Goal: Task Accomplishment & Management: Use online tool/utility

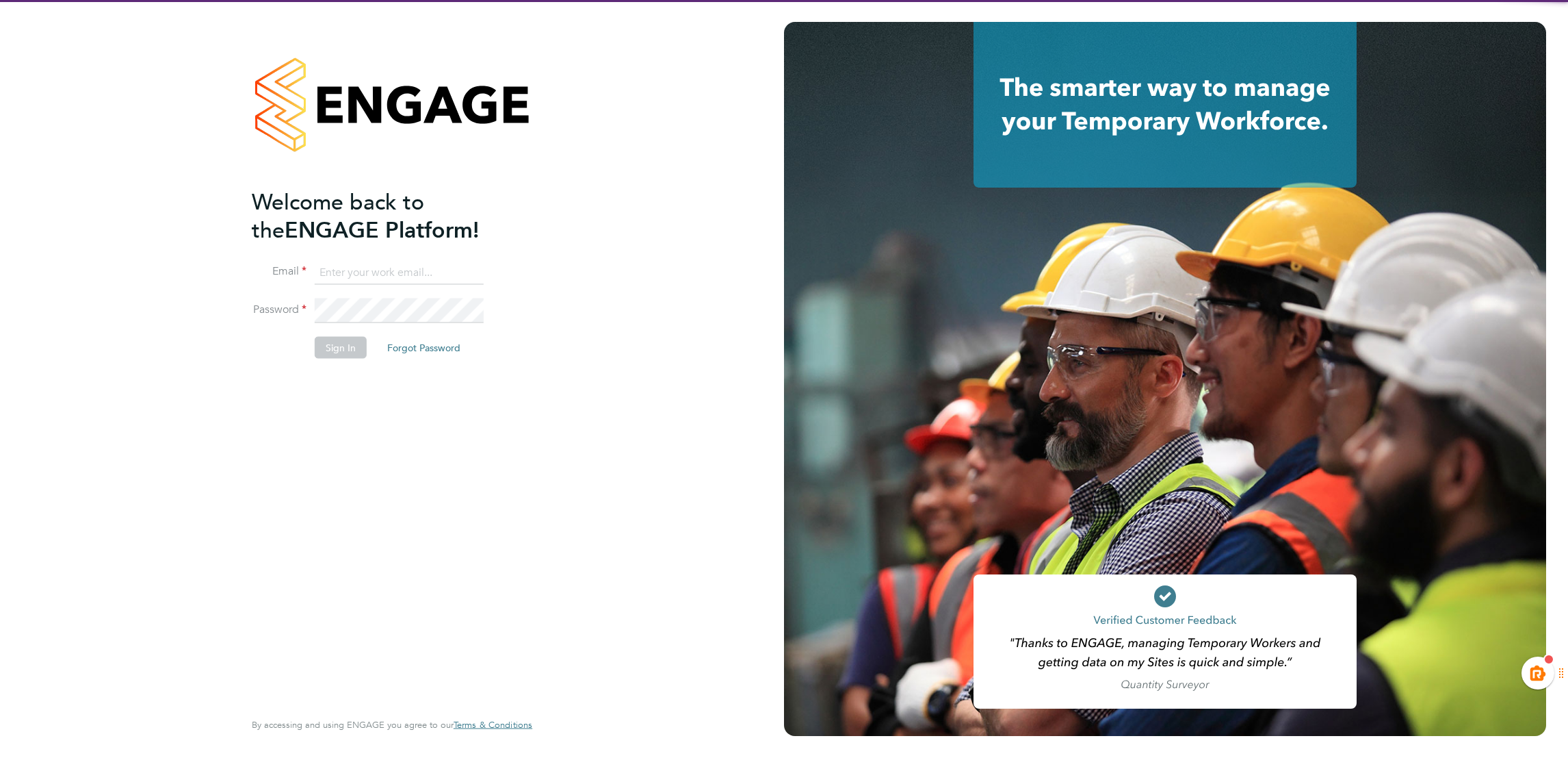
type input "[EMAIL_ADDRESS][PERSON_NAME][DOMAIN_NAME]"
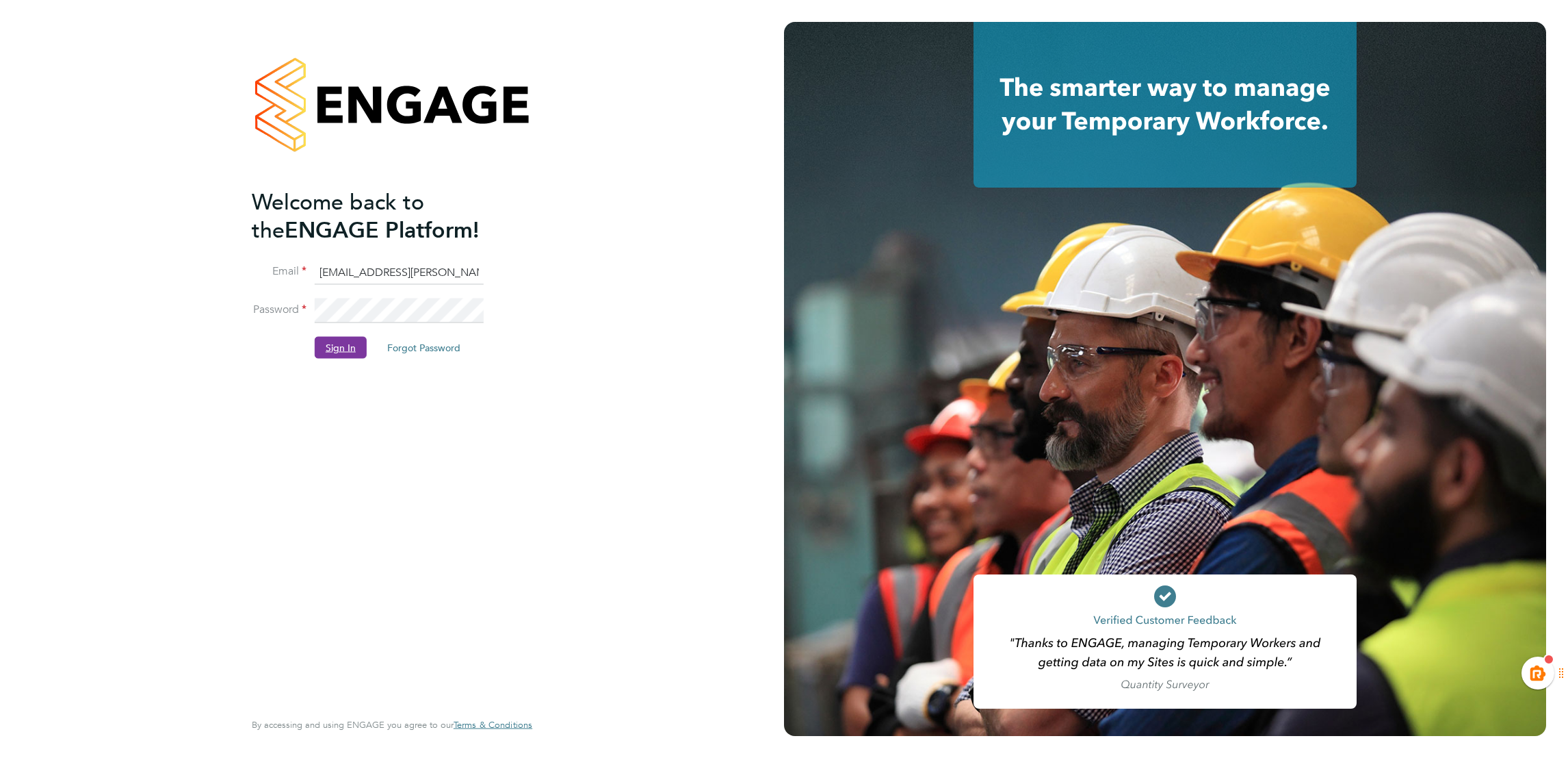
click at [339, 352] on button "Sign In" at bounding box center [341, 348] width 52 height 22
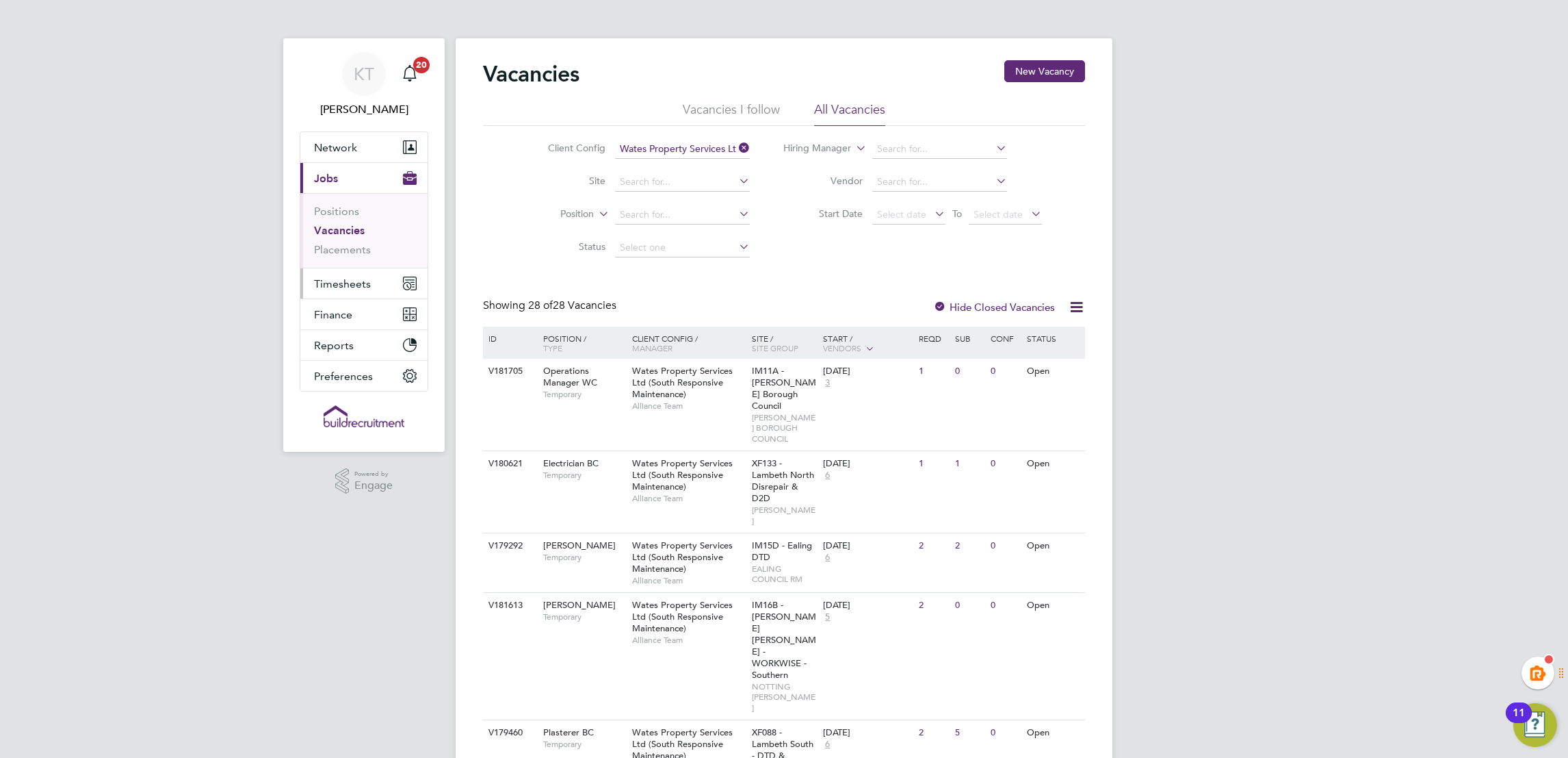
click at [331, 289] on span "Timesheets" at bounding box center [343, 283] width 57 height 13
click at [348, 237] on link "Timesheets" at bounding box center [343, 242] width 57 height 13
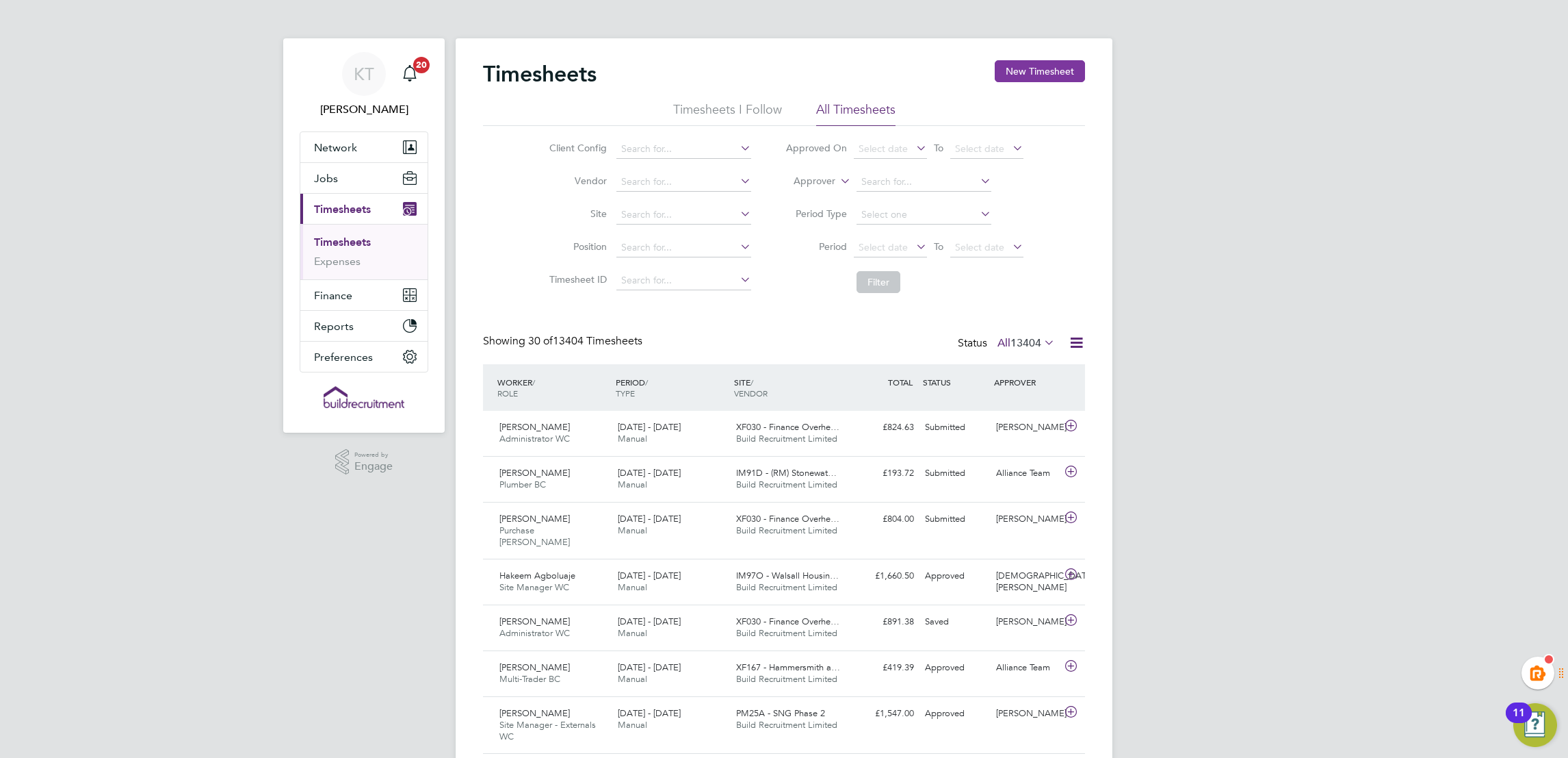
click at [1067, 62] on button "New Timesheet" at bounding box center [1040, 71] width 90 height 22
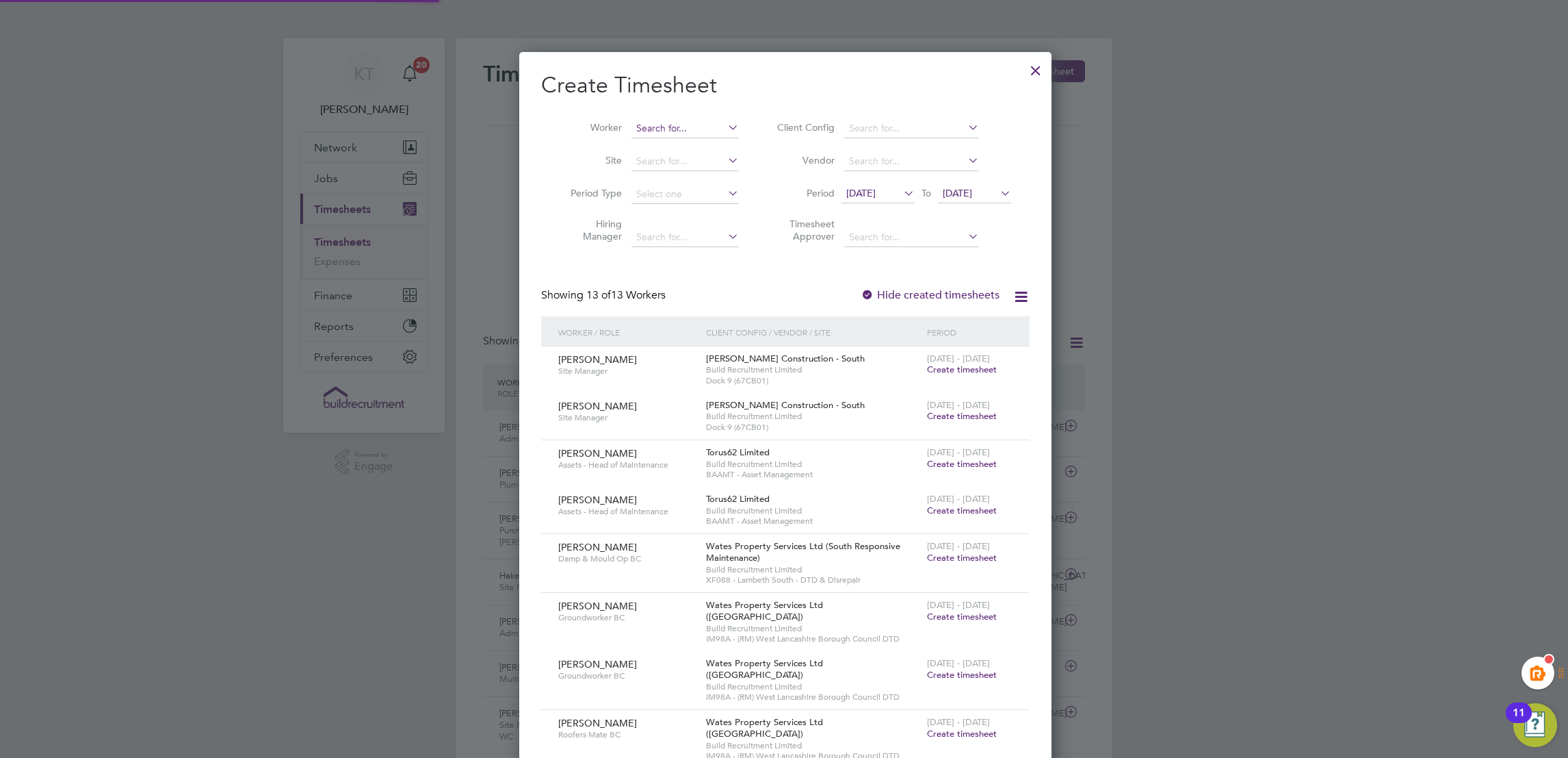
click at [667, 124] on input at bounding box center [685, 129] width 108 height 19
paste input "[PERSON_NAME]"
type input "[PERSON_NAME]"
click at [693, 142] on b "Dragusha" at bounding box center [688, 146] width 43 height 12
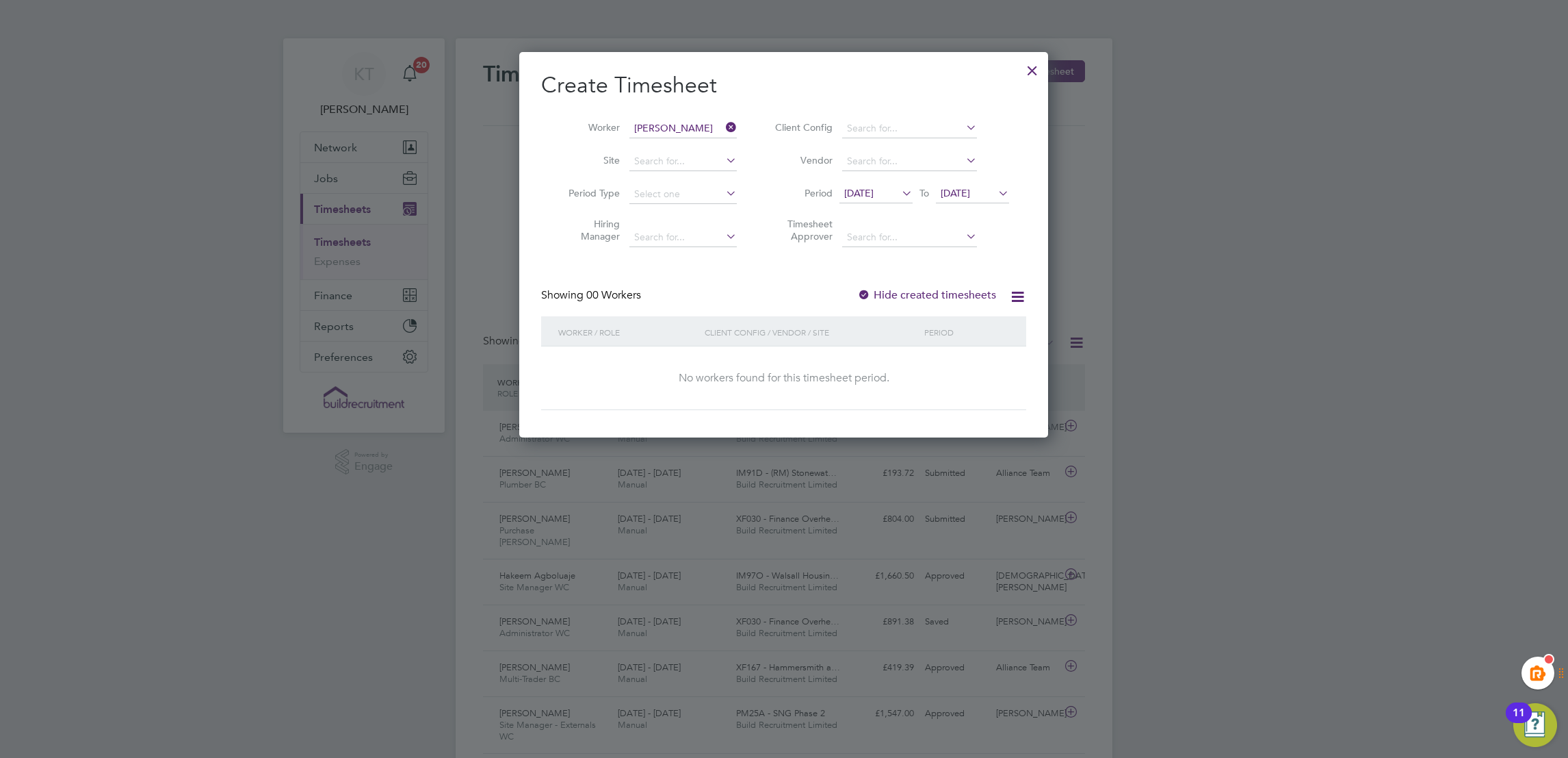
click at [885, 296] on label "Hide created timesheets" at bounding box center [927, 295] width 139 height 14
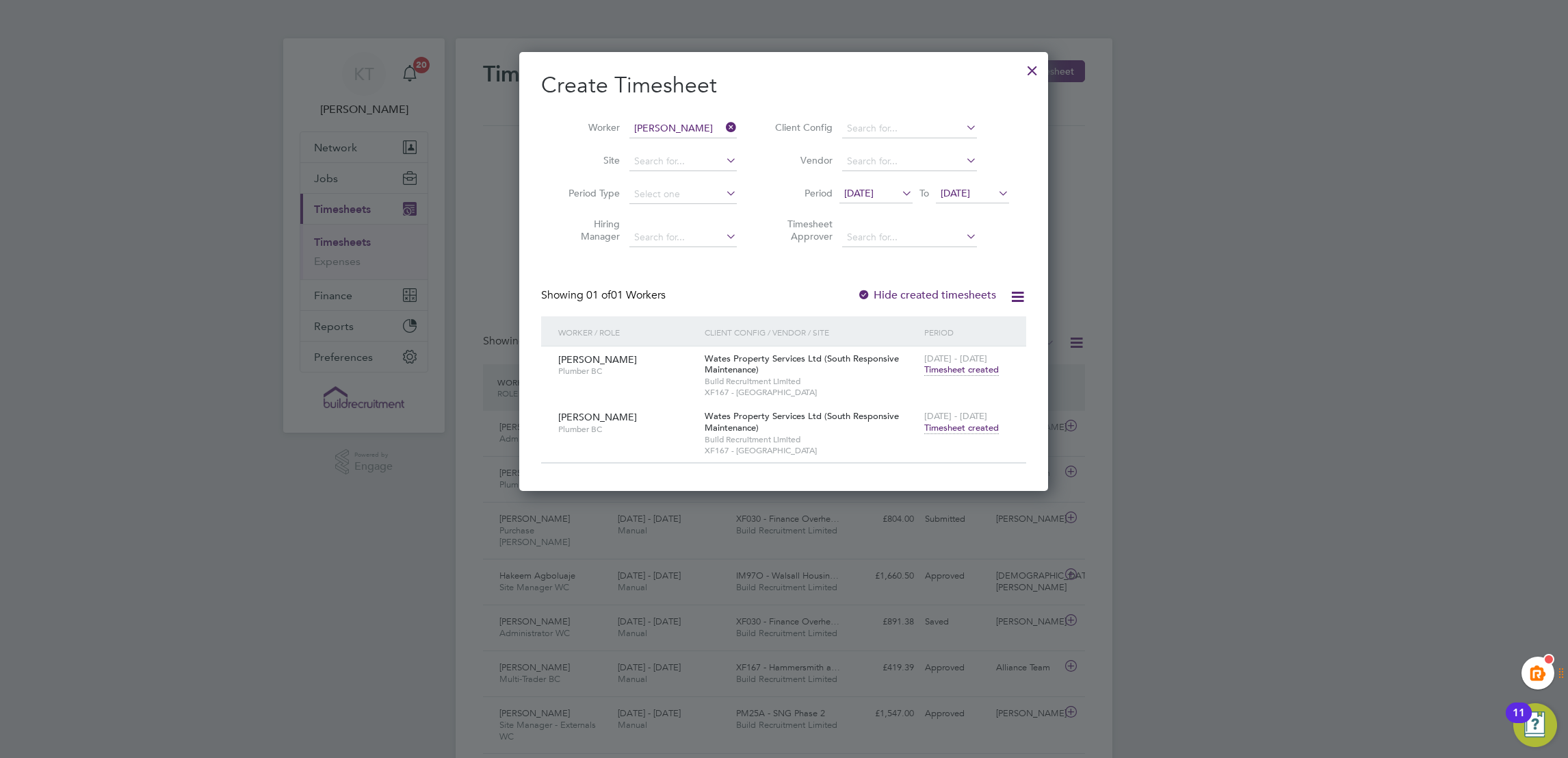
drag, startPoint x: 971, startPoint y: 428, endPoint x: 889, endPoint y: 450, distance: 84.9
click at [969, 428] on span "Timesheet created" at bounding box center [961, 428] width 74 height 12
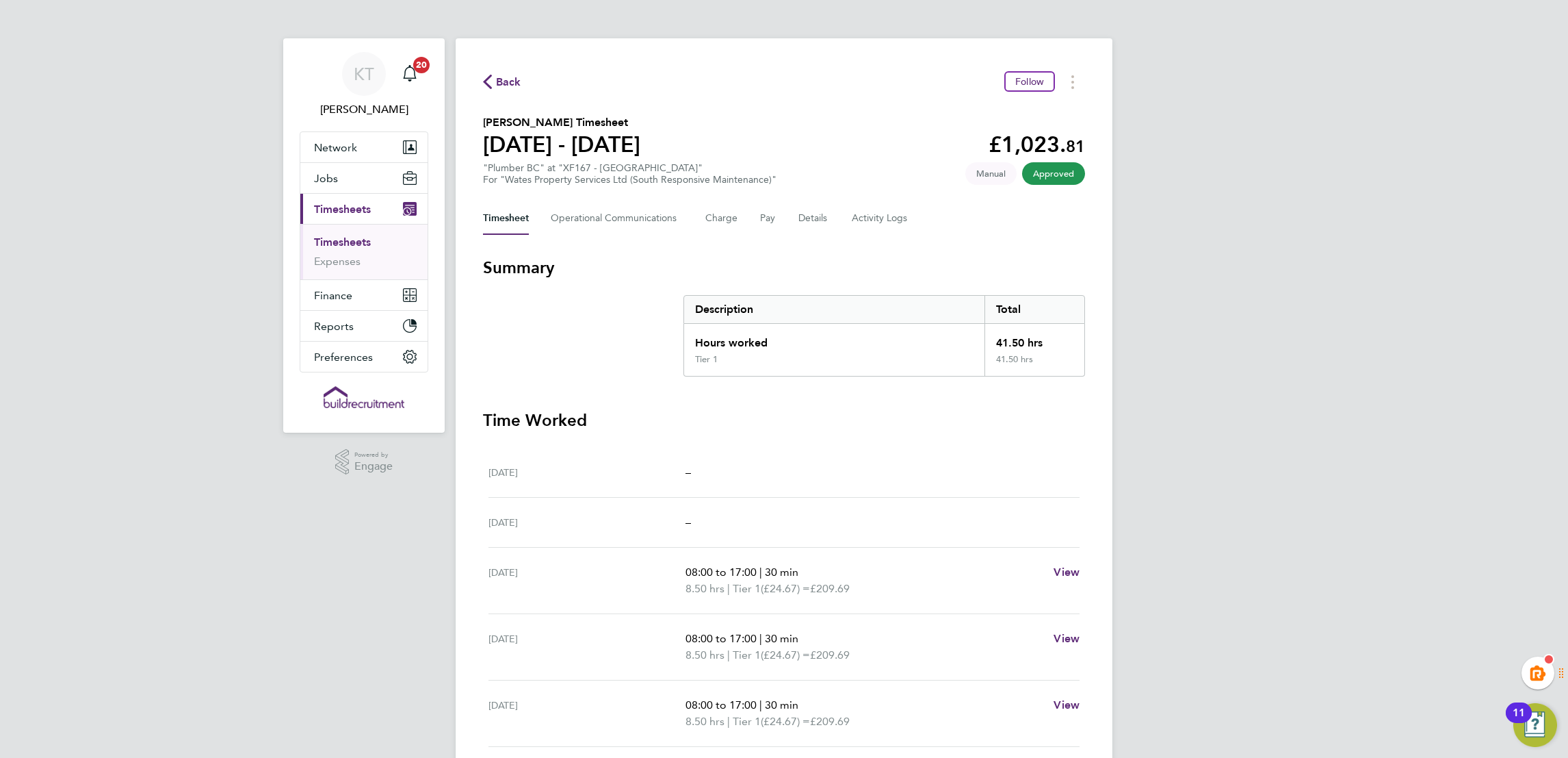
drag, startPoint x: 1403, startPoint y: 354, endPoint x: 1393, endPoint y: 354, distance: 10.0
click at [1403, 354] on div "KT [PERSON_NAME] Notifications 20 Applications: Network Team Members Businesses…" at bounding box center [784, 500] width 1568 height 1000
